Goal: Navigation & Orientation: Find specific page/section

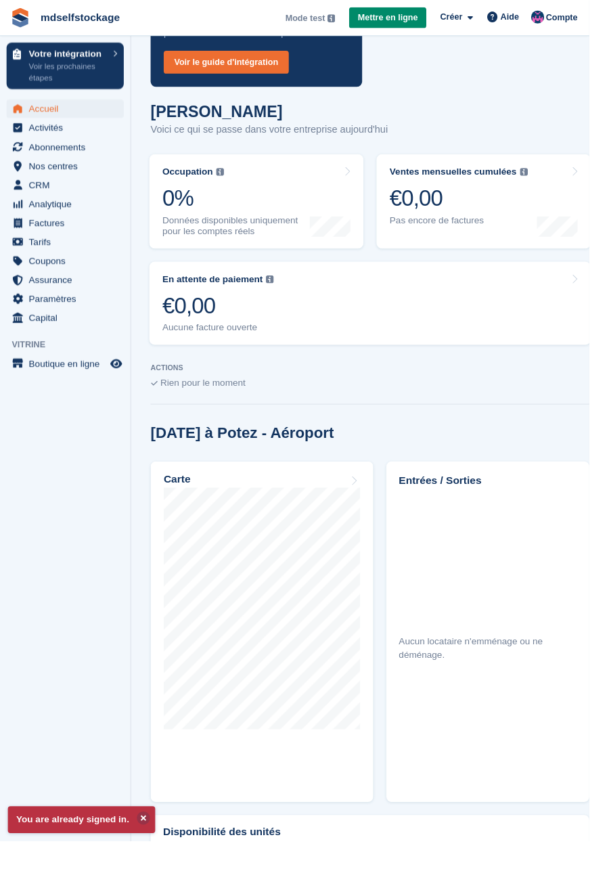
scroll to position [158, 0]
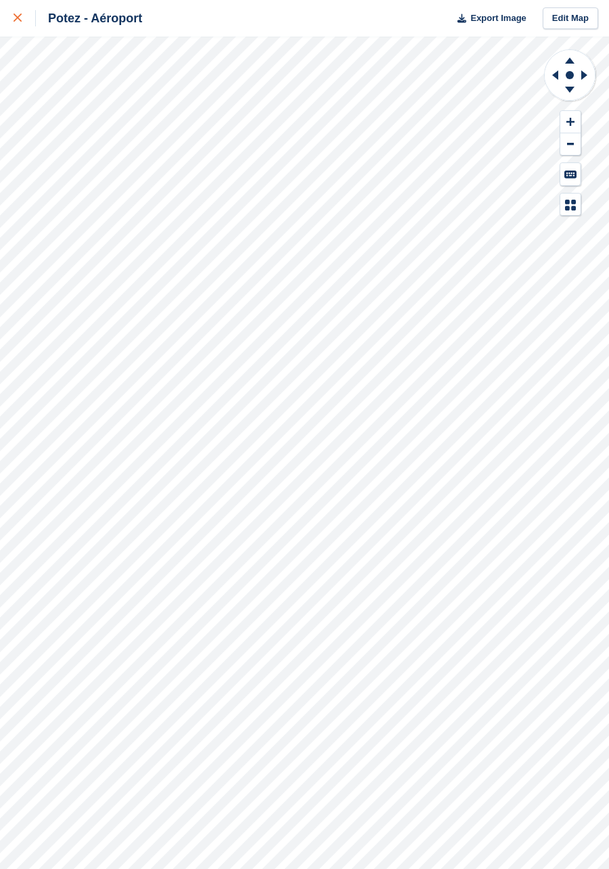
click at [24, 19] on div at bounding box center [25, 18] width 22 height 16
